Goal: Transaction & Acquisition: Subscribe to service/newsletter

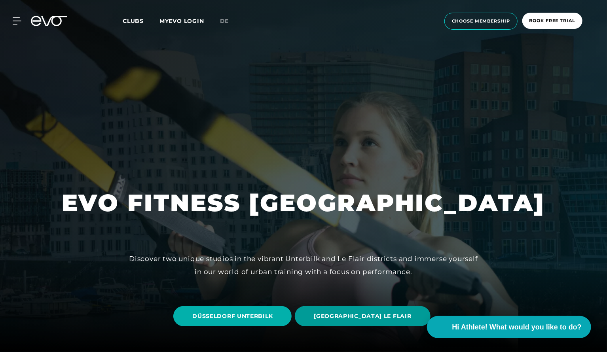
click at [349, 315] on span "DÜSSELDORF LE FLAIR" at bounding box center [362, 316] width 97 height 8
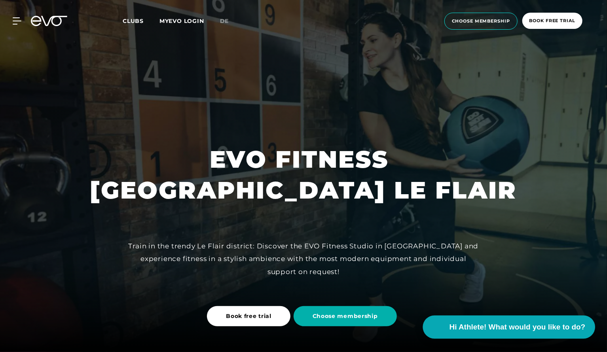
click at [477, 324] on span "Hi Athlete! What would you like to do?" at bounding box center [517, 327] width 136 height 11
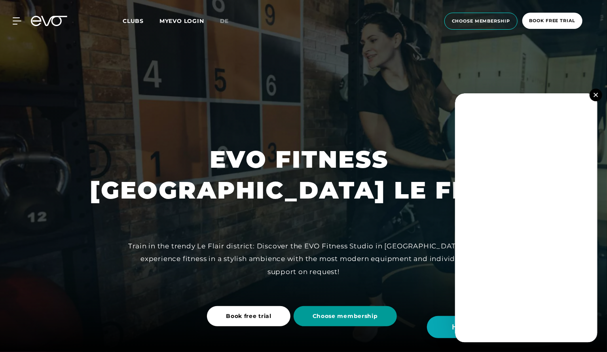
click at [366, 312] on span "Choose membership" at bounding box center [345, 316] width 65 height 8
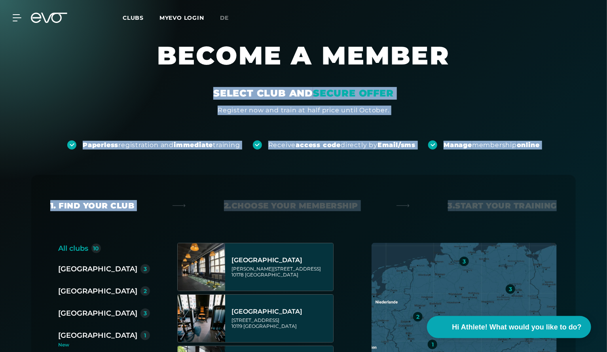
drag, startPoint x: 555, startPoint y: 200, endPoint x: 607, endPoint y: 74, distance: 136.4
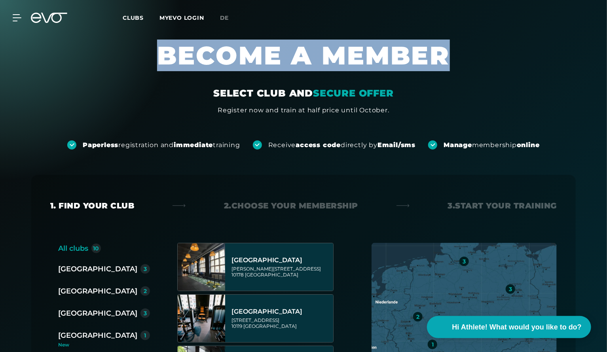
drag, startPoint x: 606, startPoint y: 39, endPoint x: 606, endPoint y: 64, distance: 25.7
click at [606, 64] on div "BECOME A MEMBER SELECT CLUB AND SECURE OFFER Register now and train at half pri…" at bounding box center [303, 245] width 607 height 490
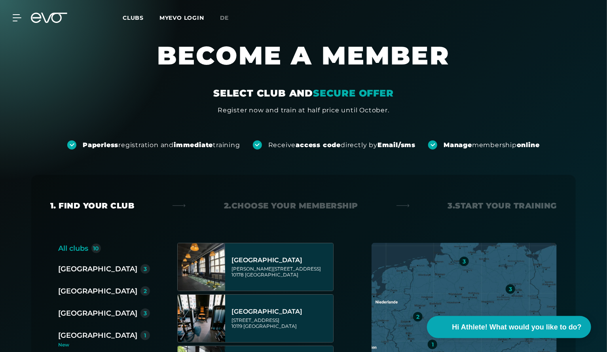
click at [86, 290] on div "[GEOGRAPHIC_DATA]" at bounding box center [97, 291] width 79 height 11
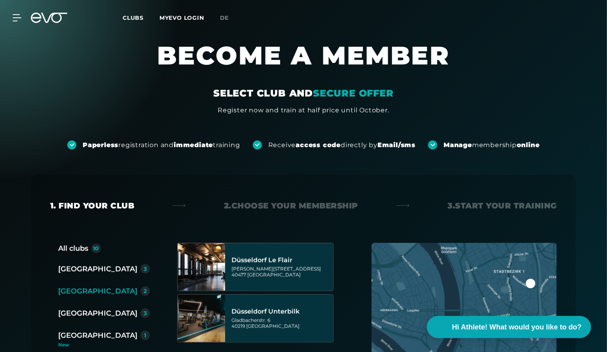
click at [86, 290] on div "[GEOGRAPHIC_DATA]" at bounding box center [97, 291] width 79 height 11
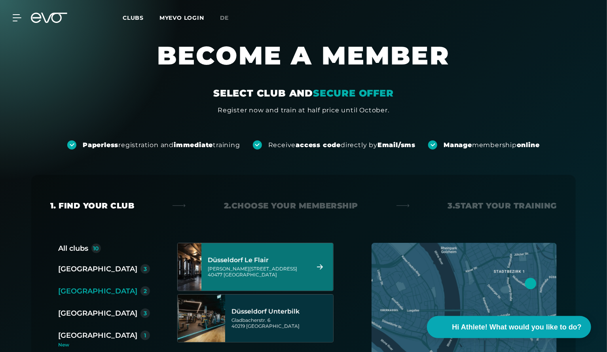
click at [264, 276] on div "Marc-Chagall-Straße 2 40477 Düsseldorf" at bounding box center [257, 272] width 99 height 12
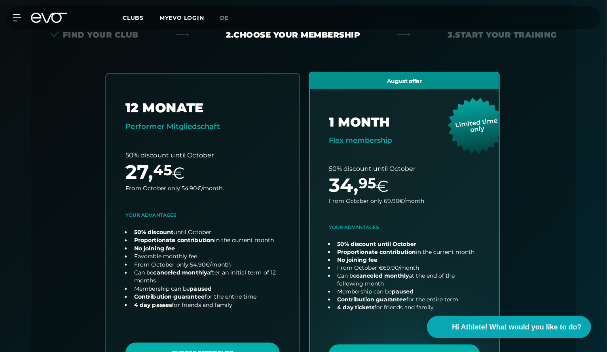
scroll to position [175, 0]
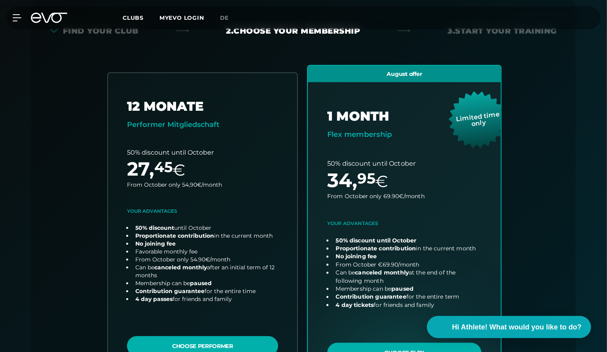
click at [396, 345] on link "choose plan" at bounding box center [404, 225] width 193 height 319
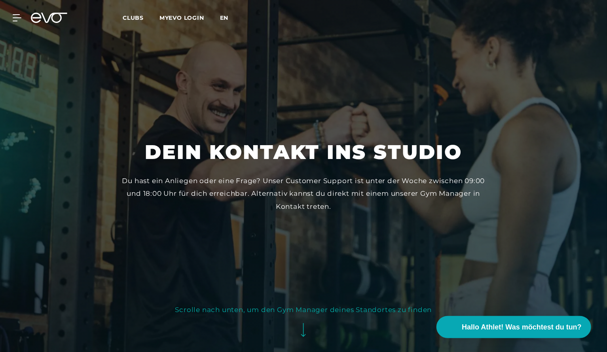
click at [226, 17] on span "en" at bounding box center [224, 17] width 9 height 7
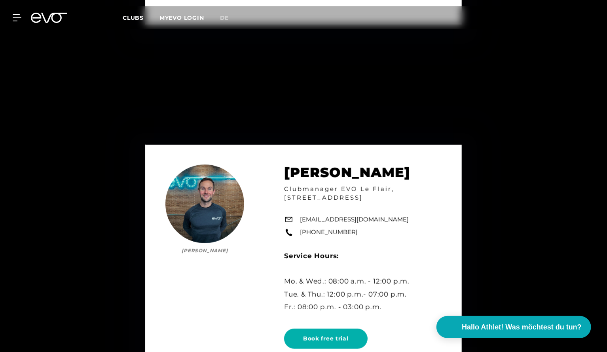
scroll to position [1677, 0]
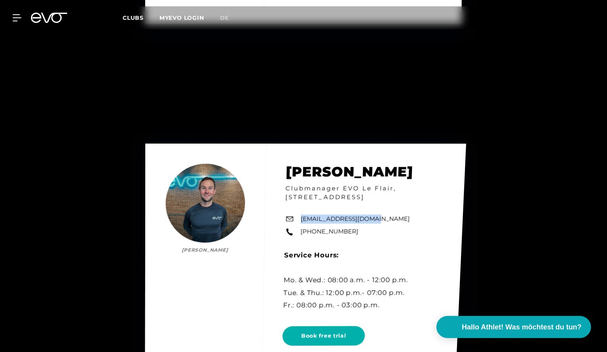
drag, startPoint x: 363, startPoint y: 219, endPoint x: 299, endPoint y: 215, distance: 63.8
click at [299, 215] on div "[PERSON_NAME] [PERSON_NAME] Clubmanager EVO Le Flair, [STREET_ADDRESS] [EMAIL_A…" at bounding box center [305, 257] width 321 height 227
copy link "[EMAIL_ADDRESS][DOMAIN_NAME]"
